Goal: Navigation & Orientation: Find specific page/section

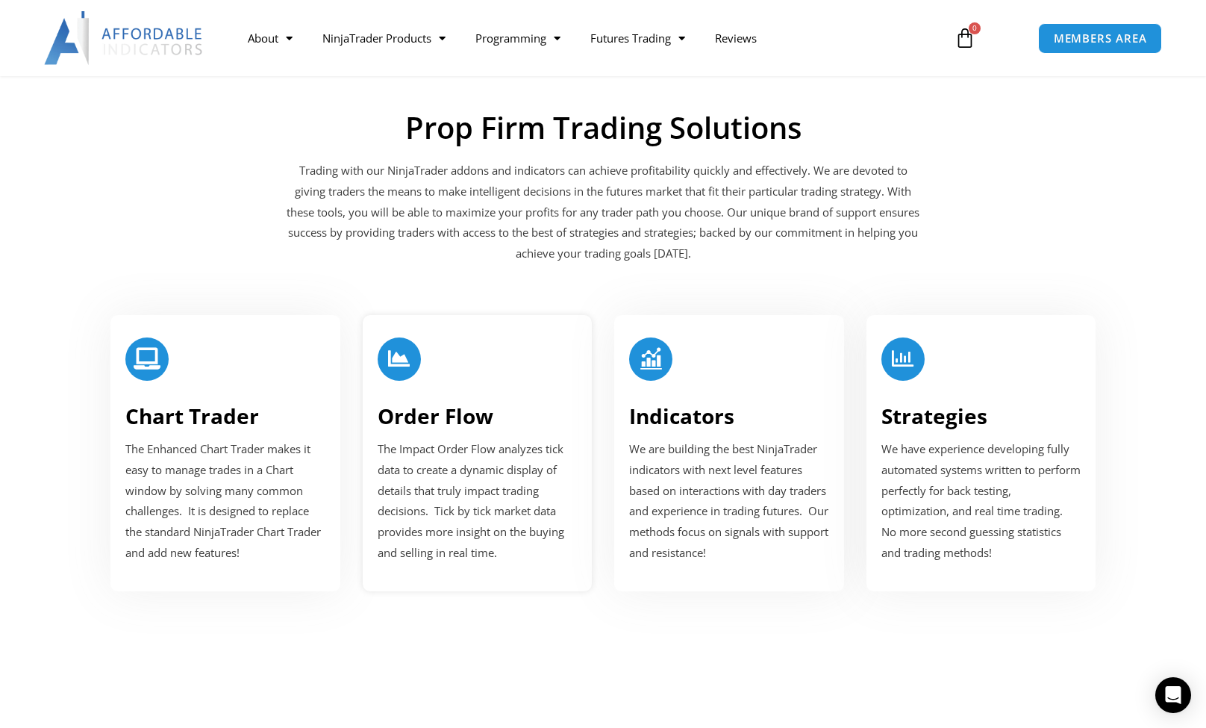
scroll to position [1787, 0]
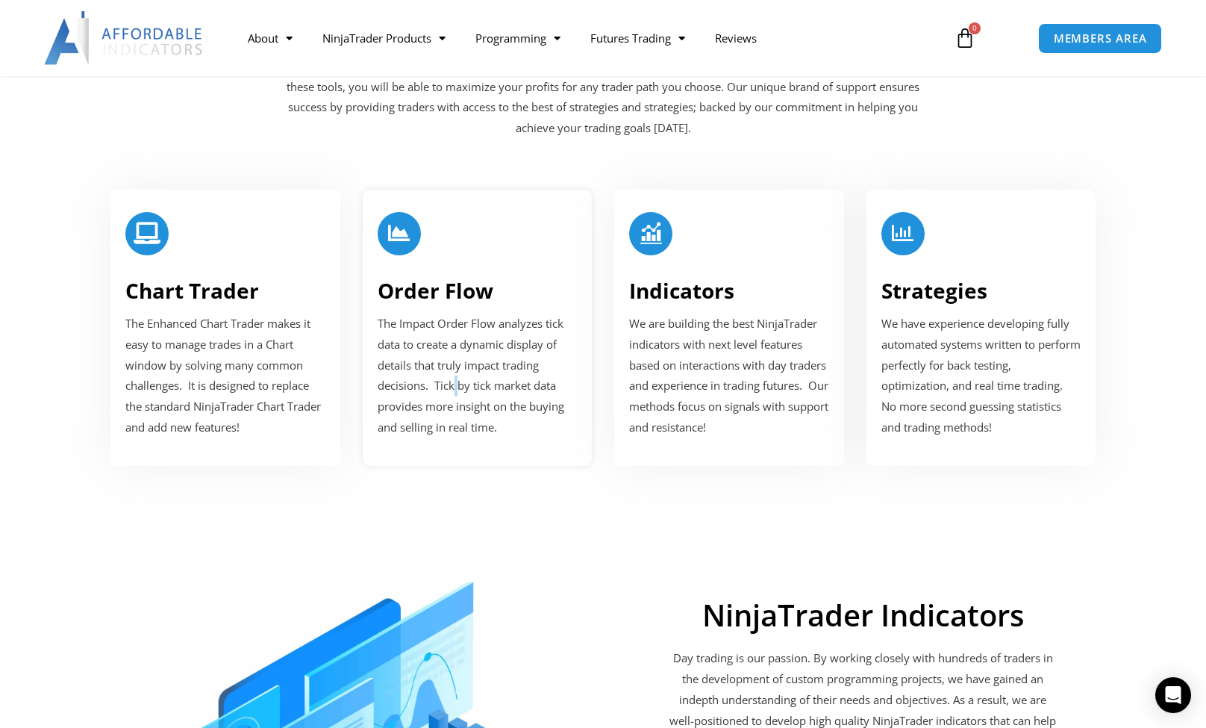
click at [456, 367] on span "The Impact Order Flow analyzes tick data to create a dynamic display of details…" at bounding box center [471, 375] width 187 height 119
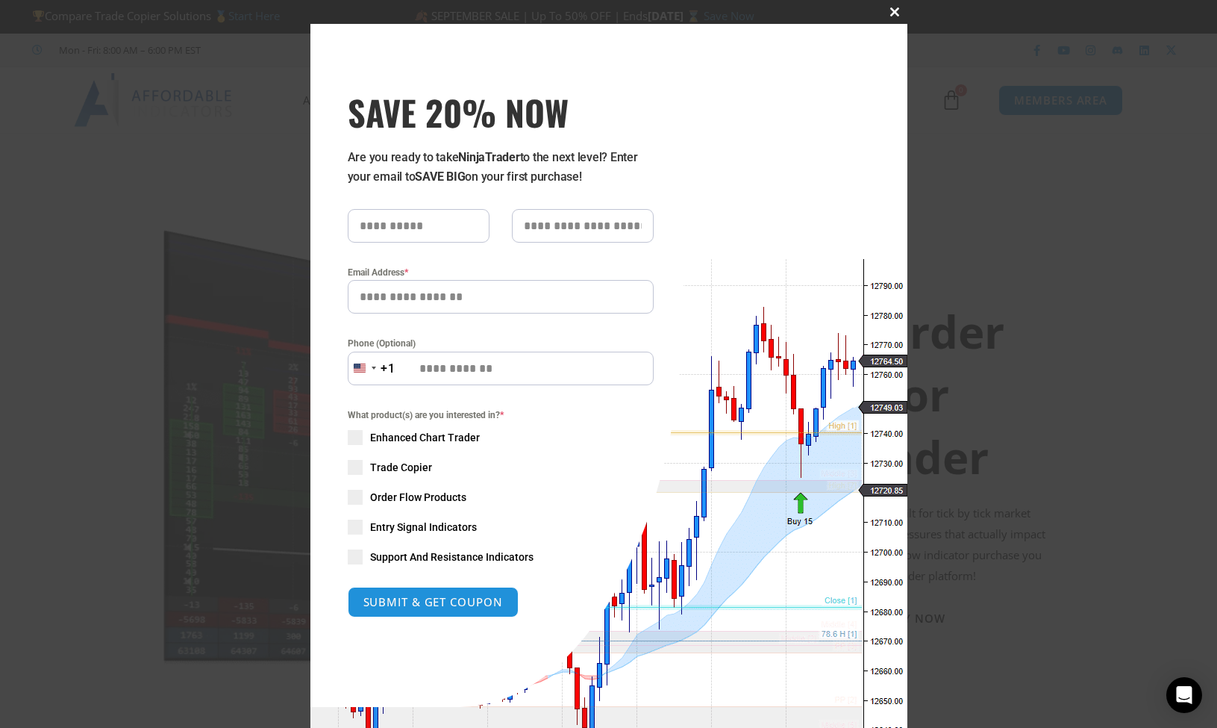
click at [892, 7] on span at bounding box center [896, 11] width 24 height 9
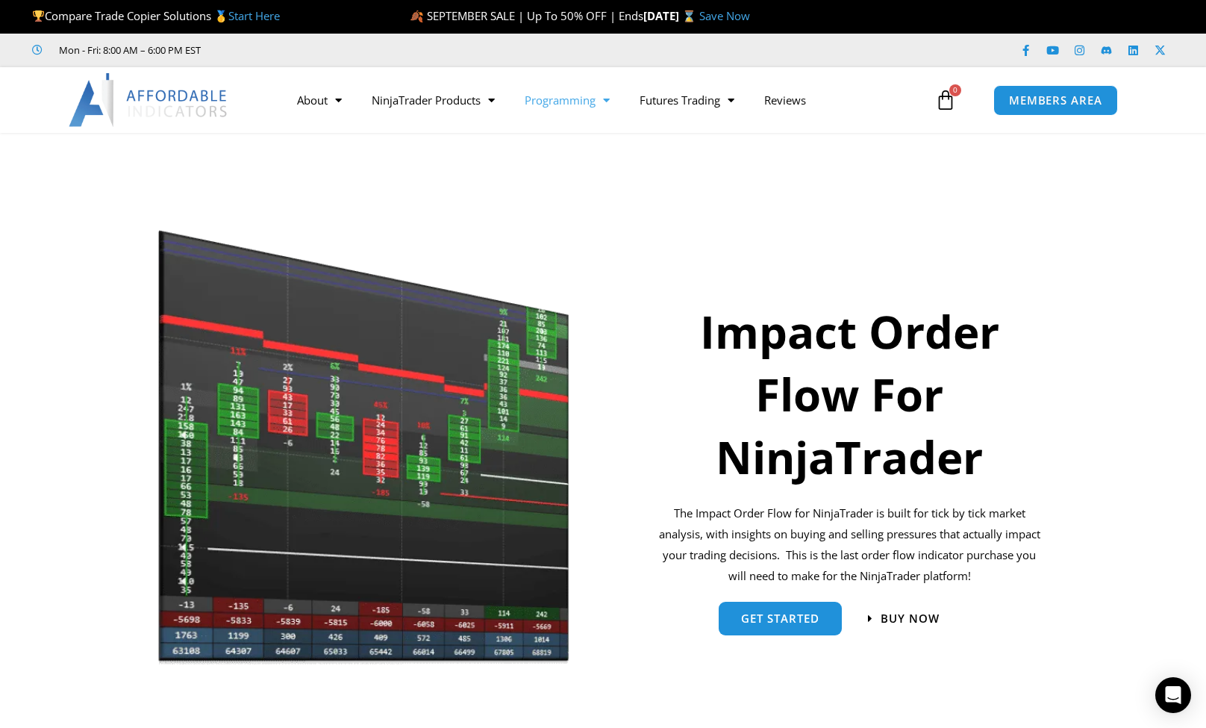
click at [568, 104] on link "Programming" at bounding box center [567, 100] width 115 height 34
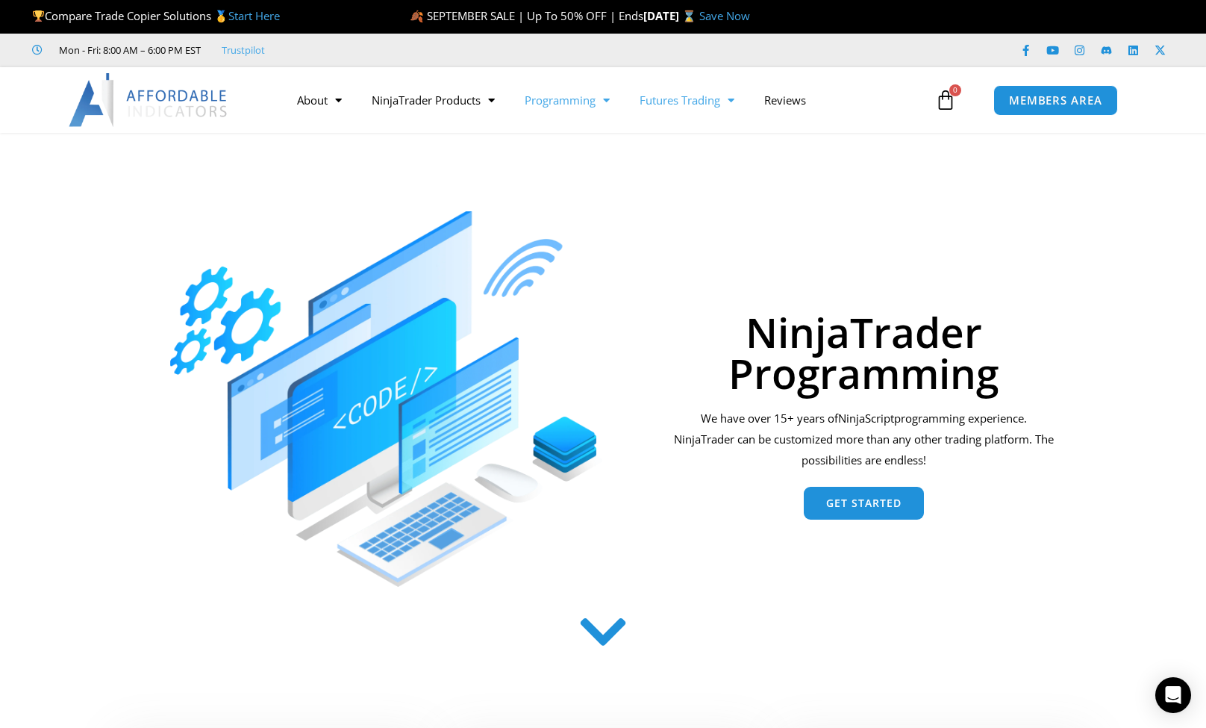
click at [700, 102] on link "Futures Trading" at bounding box center [687, 100] width 125 height 34
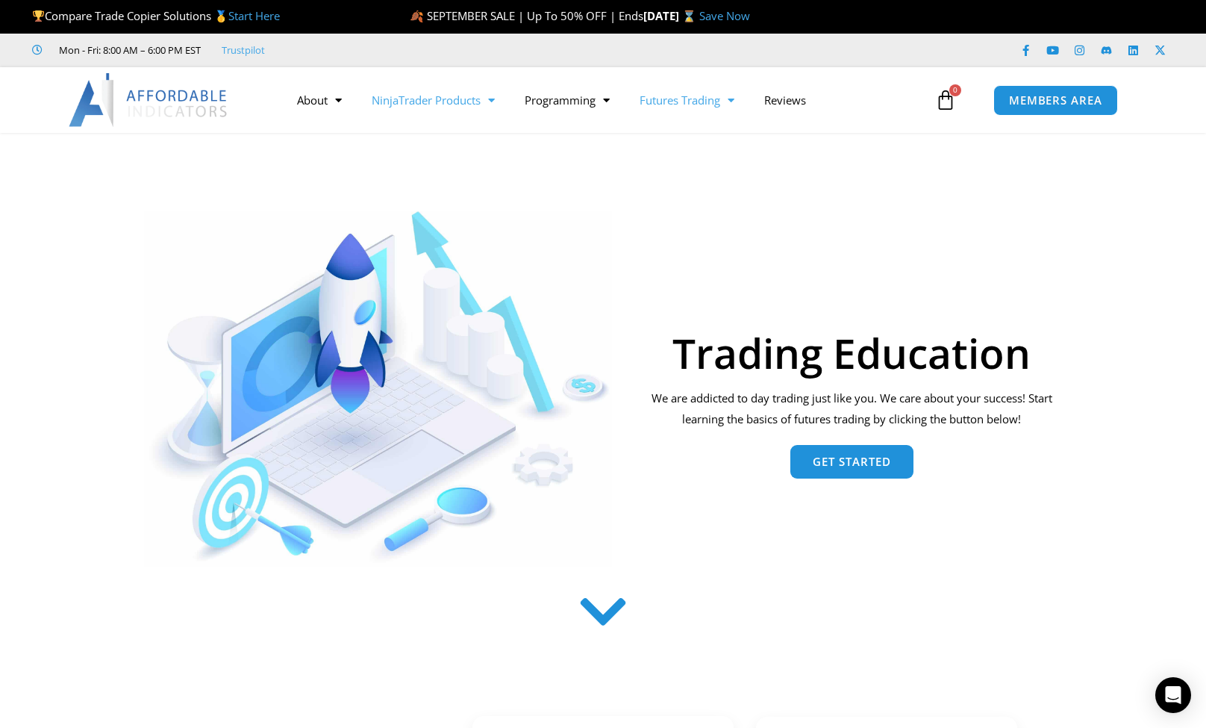
click at [406, 101] on link "NinjaTrader Products" at bounding box center [433, 100] width 153 height 34
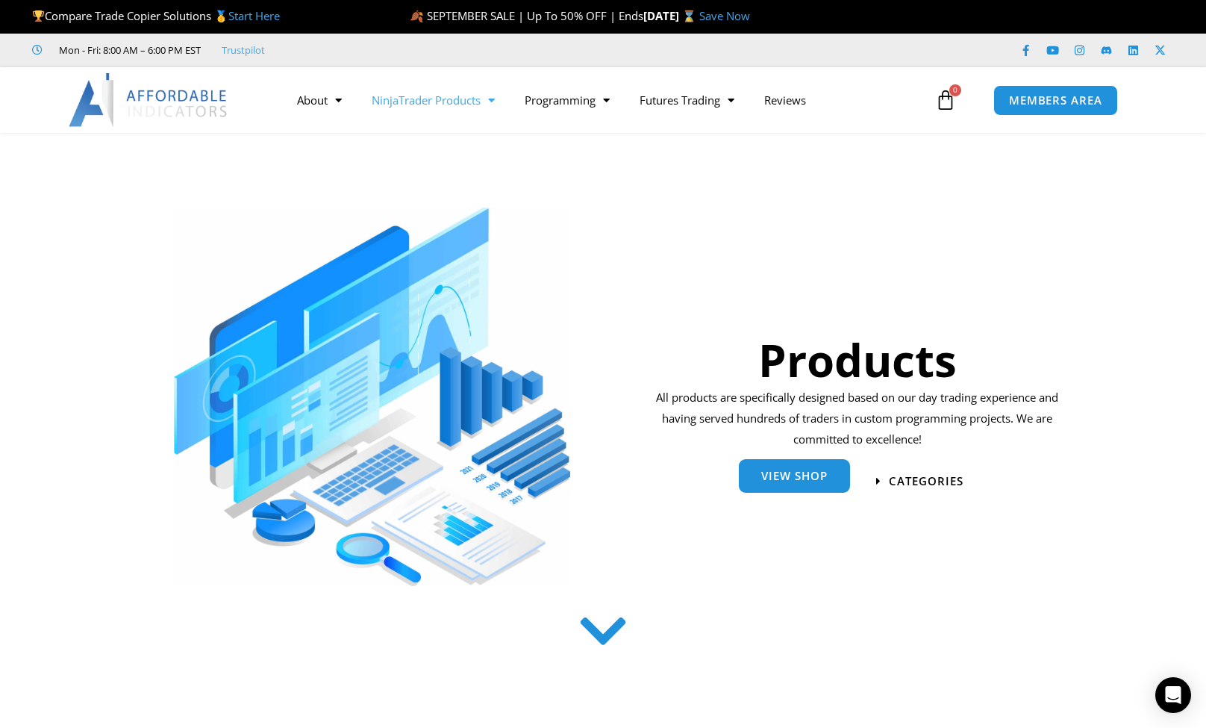
click at [790, 487] on link "View Shop" at bounding box center [794, 476] width 111 height 34
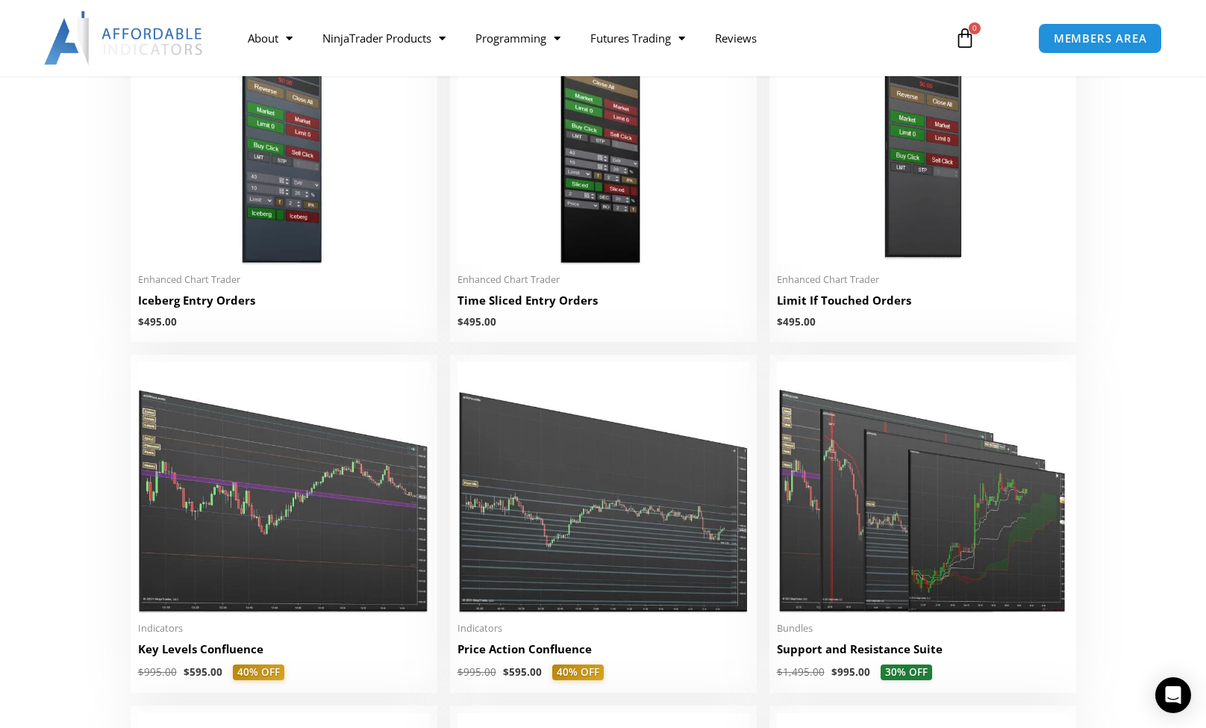
scroll to position [806, 0]
